Goal: Information Seeking & Learning: Find specific fact

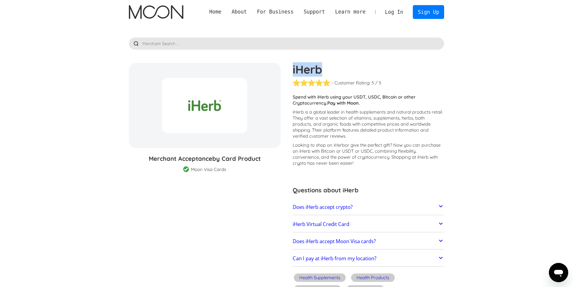
drag, startPoint x: 326, startPoint y: 65, endPoint x: 293, endPoint y: 64, distance: 33.1
click at [293, 64] on h1 "iHerb" at bounding box center [369, 69] width 152 height 13
drag, startPoint x: 232, startPoint y: 169, endPoint x: 192, endPoint y: 171, distance: 39.8
click at [191, 169] on div "Merchant Acceptance by Card Product Merchant Gift Card Moon Visa Cards Moon Pro…" at bounding box center [205, 163] width 152 height 18
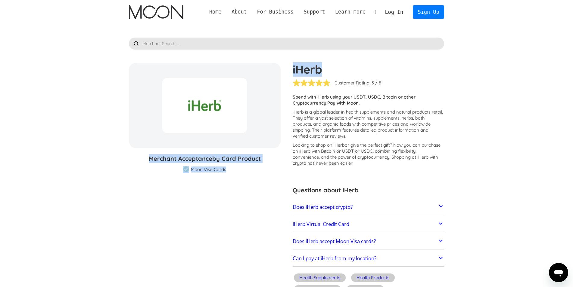
drag, startPoint x: 328, startPoint y: 67, endPoint x: 276, endPoint y: 63, distance: 52.0
click at [387, 73] on h1 "iHerb" at bounding box center [369, 69] width 152 height 13
drag, startPoint x: 321, startPoint y: 66, endPoint x: 292, endPoint y: 67, distance: 29.5
click at [292, 67] on div "iHerb - Customer Rating: ( 🏅 🛡️ 🏅&🛡️ ) 1 5 1.5 2 2.5 3 3.5 4 4.5 5 / 5 Customer…" at bounding box center [366, 185] width 158 height 245
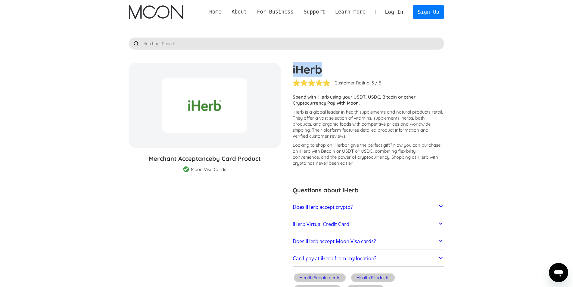
copy h1 "iHerb"
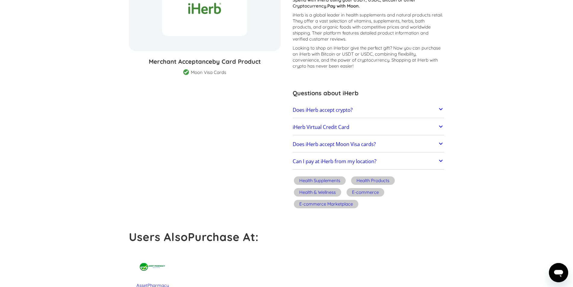
scroll to position [92, 0]
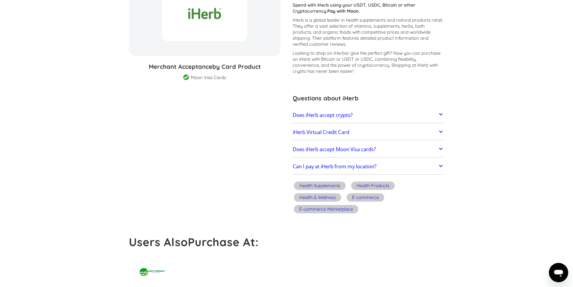
click at [378, 115] on link "Does iHerb accept crypto?" at bounding box center [369, 115] width 152 height 13
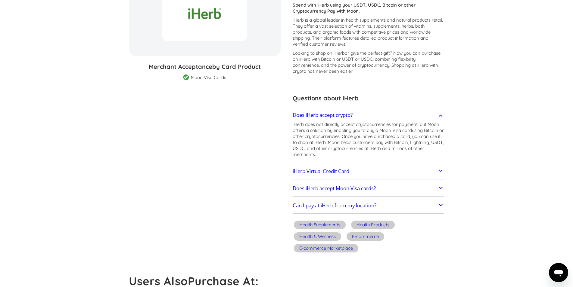
click at [378, 115] on link "Does iHerb accept crypto?" at bounding box center [369, 115] width 152 height 13
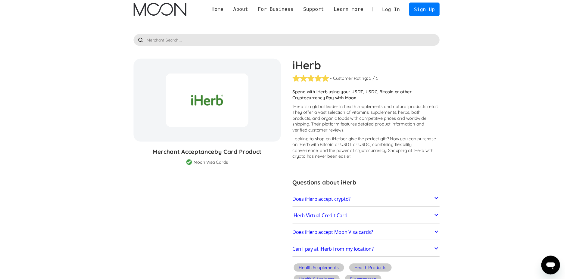
scroll to position [0, 0]
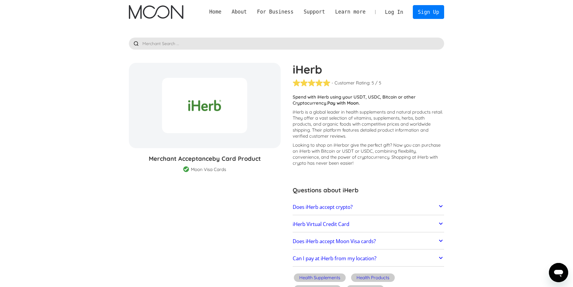
click at [208, 96] on div at bounding box center [204, 105] width 85 height 55
click at [204, 154] on div "iHerb % GIFT CARD DISCOUNT Merchant Acceptance by Card Product Merchant Gift Ca…" at bounding box center [208, 118] width 158 height 110
click at [209, 163] on h3 "Merchant Acceptance by Card Product" at bounding box center [205, 158] width 152 height 9
click at [313, 72] on h1 "iHerb" at bounding box center [369, 69] width 152 height 13
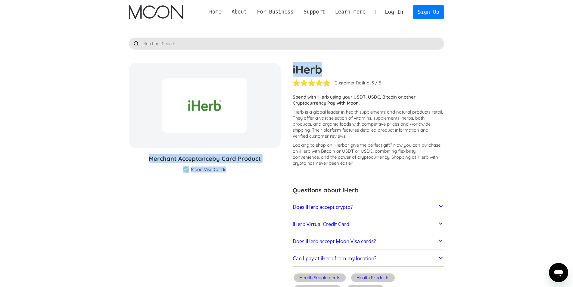
drag, startPoint x: 323, startPoint y: 69, endPoint x: 283, endPoint y: 69, distance: 39.7
click at [283, 69] on section "iHerb % GIFT CARD DISCOUNT Merchant Acceptance by Card Product Merchant Gift Ca…" at bounding box center [286, 185] width 315 height 245
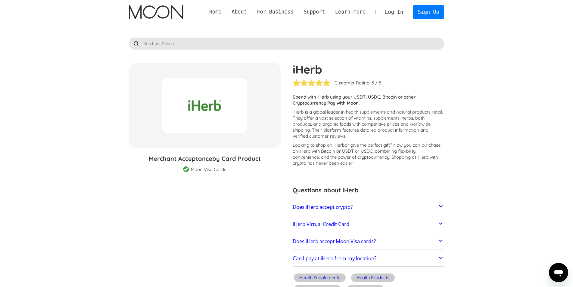
drag, startPoint x: 338, startPoint y: 62, endPoint x: 293, endPoint y: 64, distance: 45.5
copy h1 "iHerb"
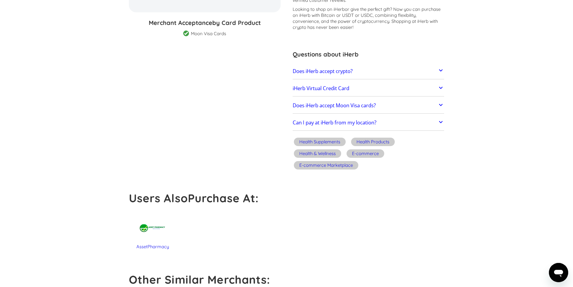
scroll to position [95, 0]
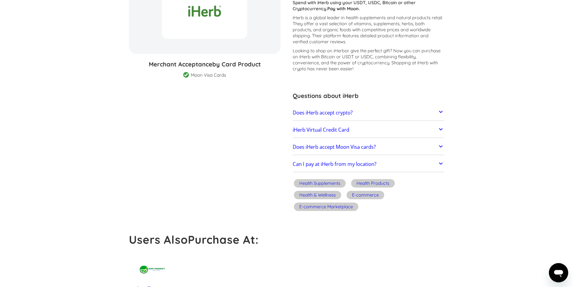
click at [331, 117] on link "Does iHerb accept crypto?" at bounding box center [369, 113] width 152 height 13
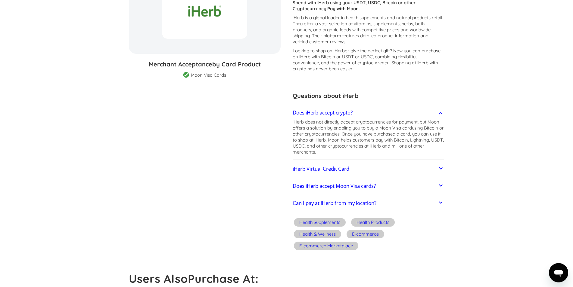
click at [333, 167] on h2 "iHerb Virtual Credit Card" at bounding box center [321, 169] width 57 height 6
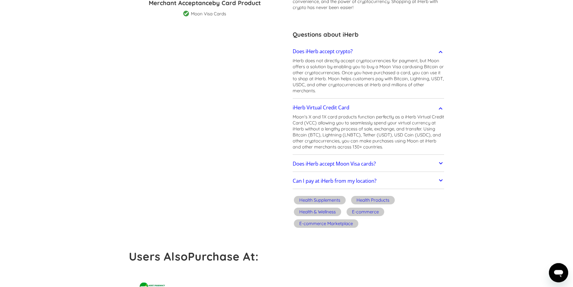
click at [342, 162] on h2 "Does iHerb accept Moon Visa cards?" at bounding box center [334, 164] width 83 height 6
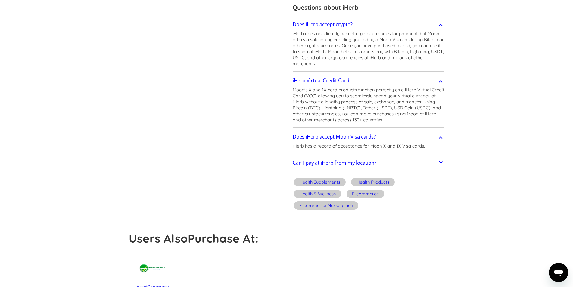
scroll to position [187, 0]
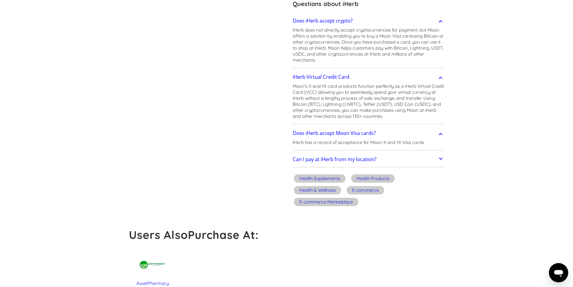
click at [351, 159] on h2 "Can I pay at iHerb from my location?" at bounding box center [335, 160] width 84 height 6
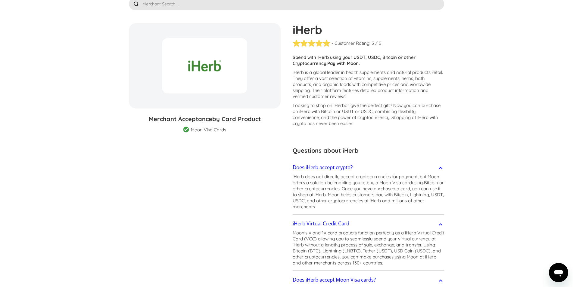
scroll to position [0, 0]
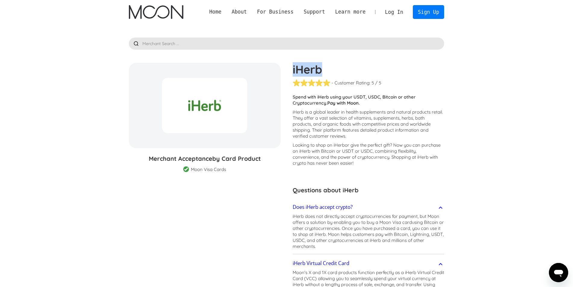
drag, startPoint x: 322, startPoint y: 67, endPoint x: 290, endPoint y: 67, distance: 31.9
click at [290, 67] on div "iHerb - Customer Rating: ( 🏅 🛡️ 🏅&🛡️ ) 1 5 1.5 2 2.5 3 3.5 4 4.5 5 / 5 Customer…" at bounding box center [366, 234] width 158 height 342
click at [226, 46] on input "text" at bounding box center [286, 44] width 315 height 12
